Goal: Navigation & Orientation: Go to known website

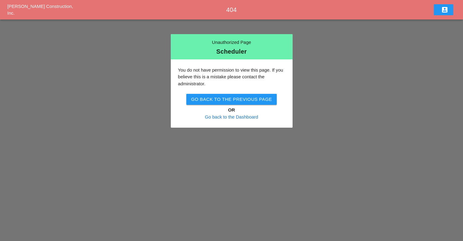
click at [447, 9] on icon "account_box" at bounding box center [444, 9] width 7 height 7
click at [445, 29] on div "Sign Out" at bounding box center [445, 26] width 19 height 7
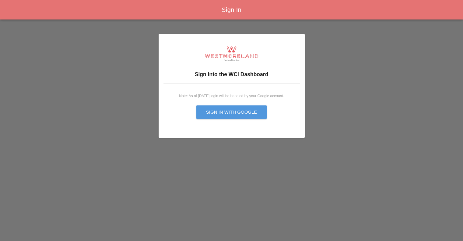
click at [229, 113] on div "Sign in with Google" at bounding box center [231, 112] width 51 height 7
